Goal: Navigation & Orientation: Find specific page/section

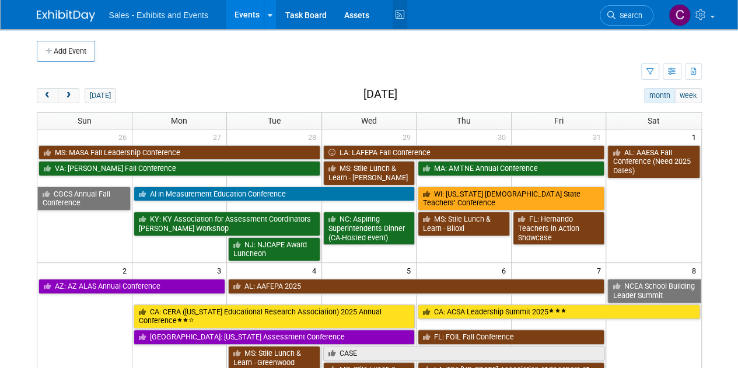
click at [400, 18] on icon at bounding box center [400, 15] width 15 height 18
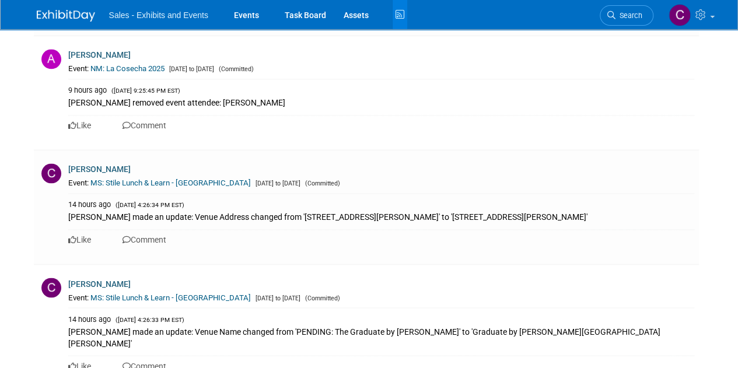
scroll to position [932, 0]
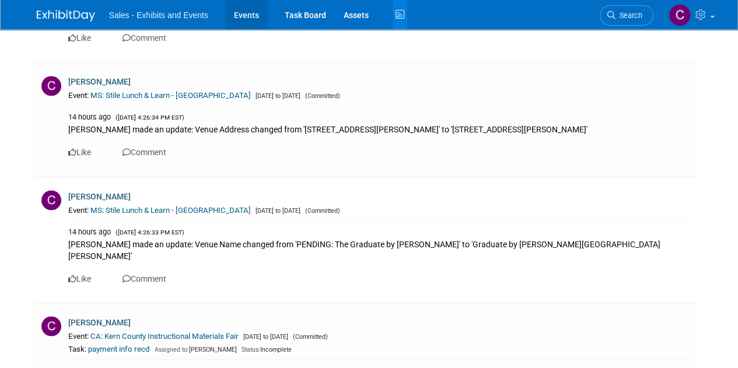
click at [252, 8] on link "Events" at bounding box center [246, 14] width 43 height 29
